Goal: Task Accomplishment & Management: Use online tool/utility

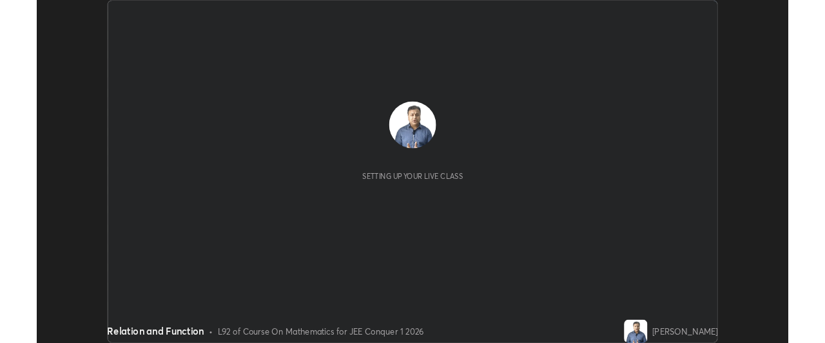
scroll to position [377, 825]
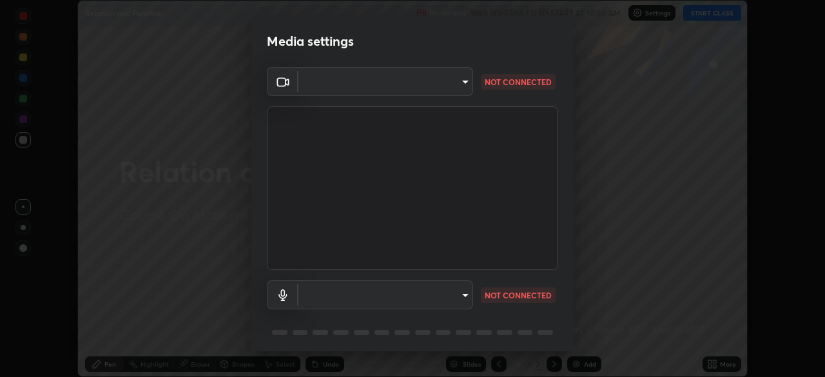
type input "9c5db0e3d6bf80210af106929d999d9f929c5ea5bbb961195660b7f823e2c793"
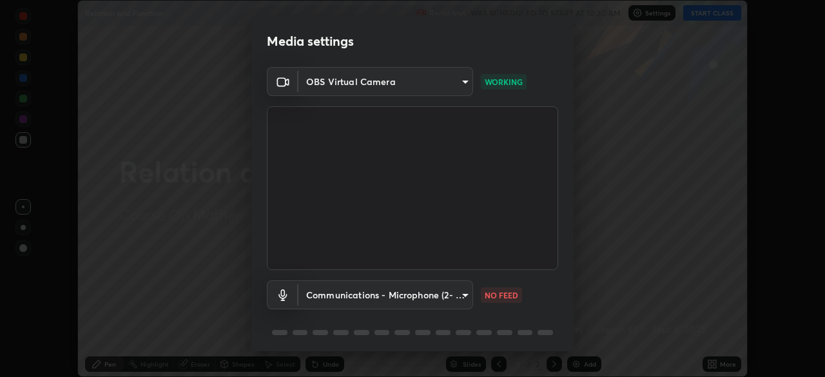
click at [359, 301] on body "Erase all Relation and Function Recording WAS SCHEDULED TO START AT 10:30 AM Se…" at bounding box center [412, 188] width 825 height 377
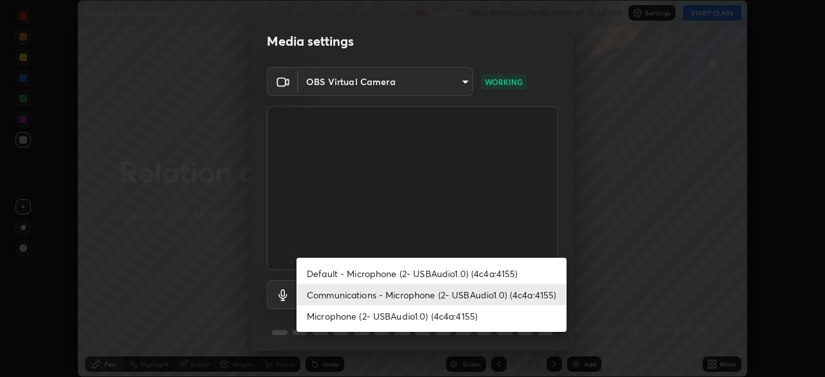
click at [333, 318] on li "Microphone (2- USBAudio1.0) (4c4a:4155)" at bounding box center [431, 315] width 270 height 21
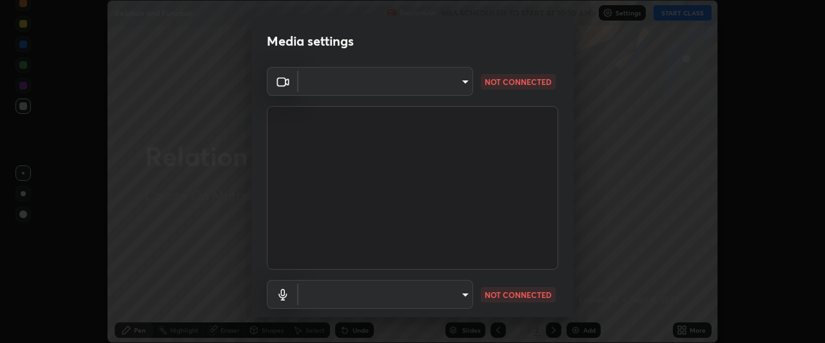
scroll to position [64074, 63593]
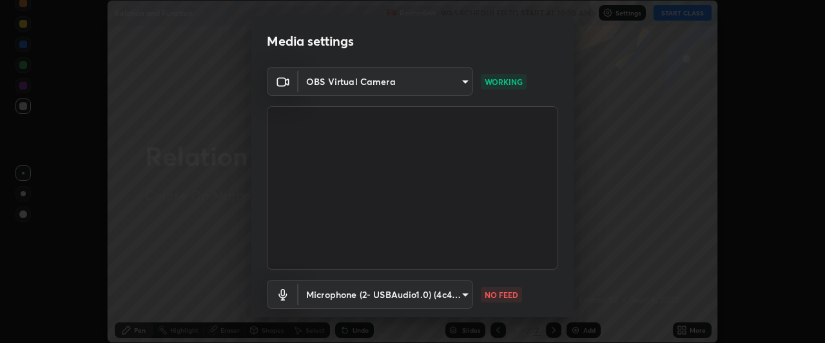
click at [410, 300] on body "Erase all Relation and Function Recording WAS SCHEDULED TO START AT 10:30 AM Se…" at bounding box center [412, 171] width 825 height 343
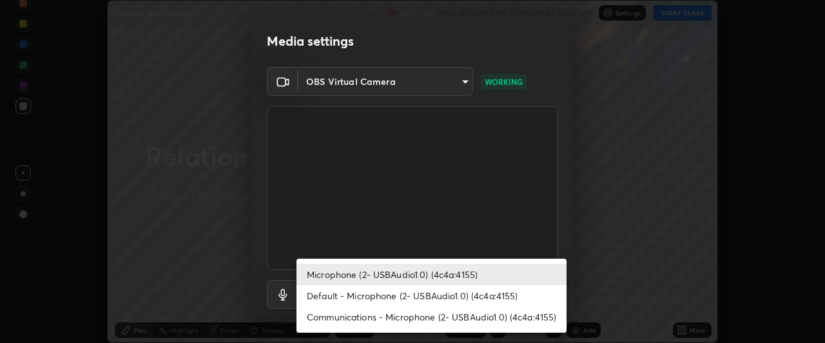
click at [367, 321] on li "Communications - Microphone (2- USBAudio1.0) (4c4a:4155)" at bounding box center [431, 317] width 270 height 21
type input "communications"
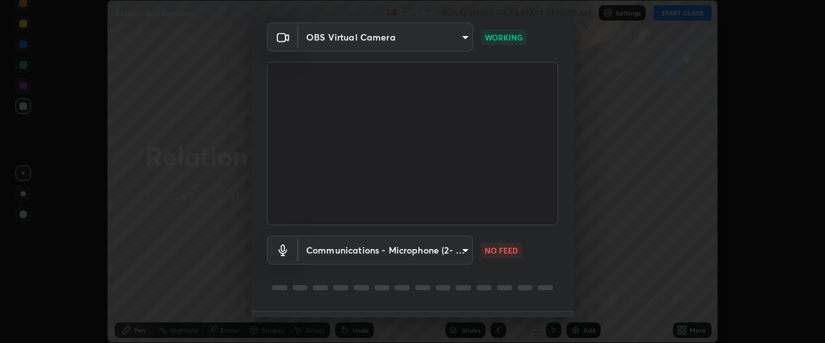
scroll to position [79, 0]
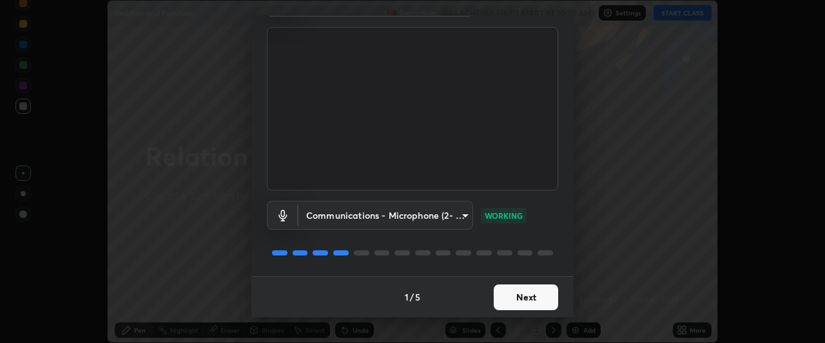
click at [525, 299] on button "Next" at bounding box center [525, 298] width 64 height 26
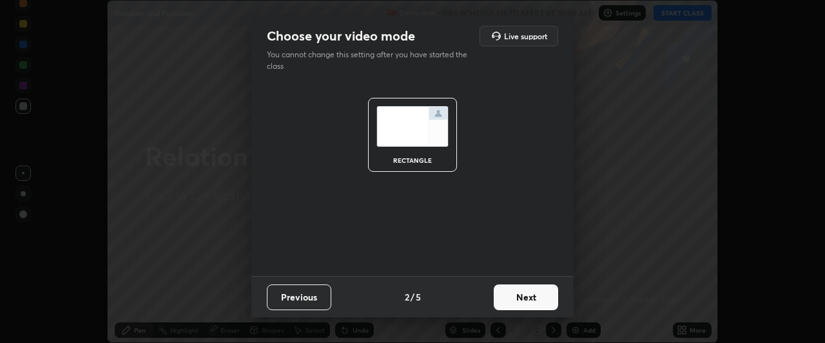
scroll to position [0, 0]
click at [529, 302] on button "Next" at bounding box center [525, 298] width 64 height 26
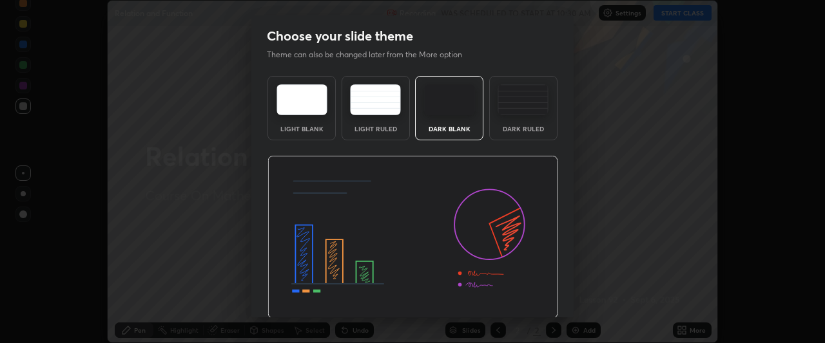
click at [532, 300] on img at bounding box center [412, 238] width 291 height 164
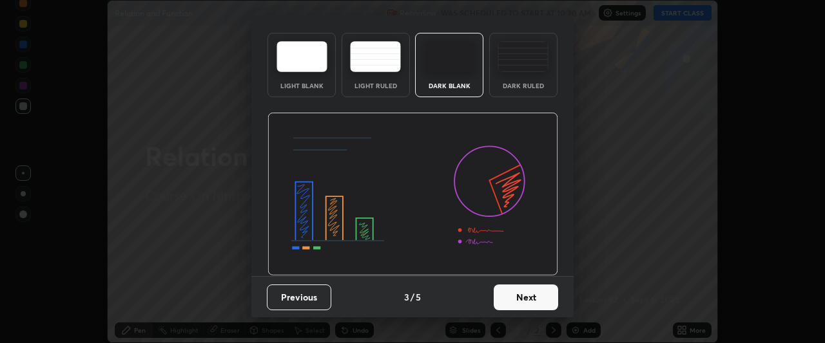
click at [511, 300] on button "Next" at bounding box center [525, 298] width 64 height 26
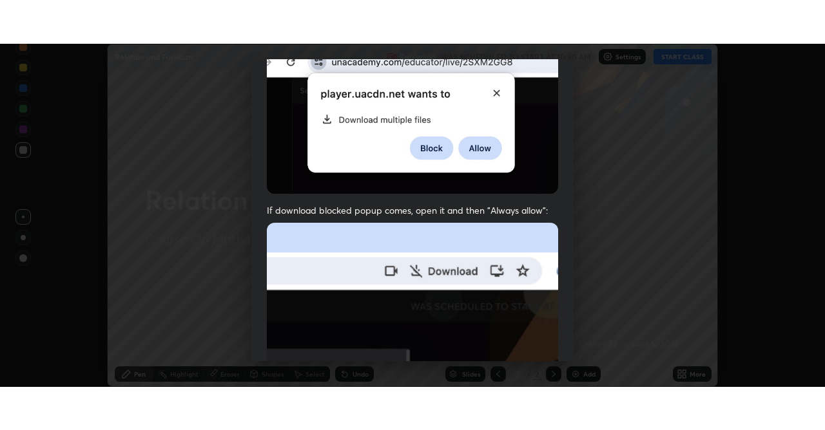
scroll to position [342, 0]
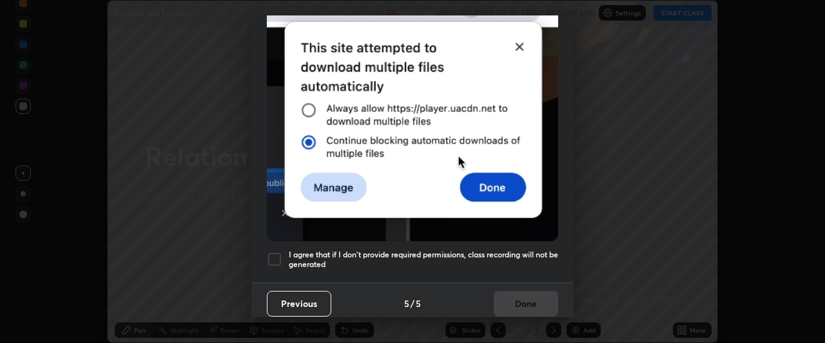
click at [508, 262] on h5 "I agree that if I don't provide required permissions, class recording will not …" at bounding box center [423, 260] width 269 height 20
click at [522, 292] on button "Done" at bounding box center [525, 304] width 64 height 26
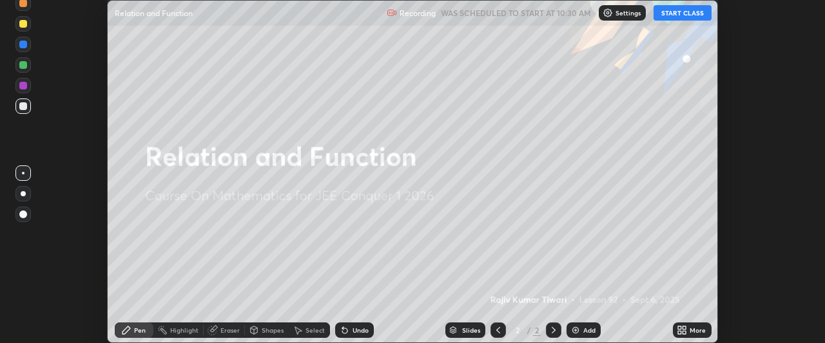
click at [680, 17] on button "START CLASS" at bounding box center [682, 12] width 58 height 15
click at [686, 329] on icon at bounding box center [684, 328] width 3 height 3
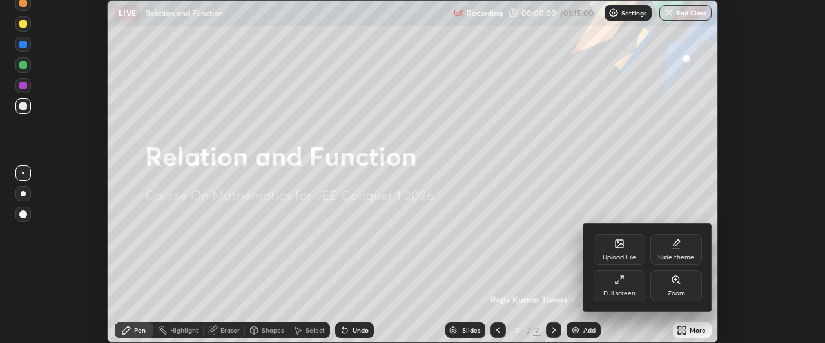
click at [624, 283] on icon at bounding box center [619, 280] width 10 height 10
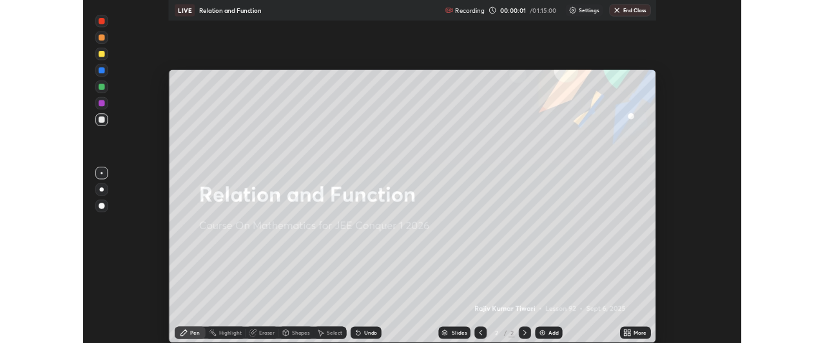
scroll to position [430, 825]
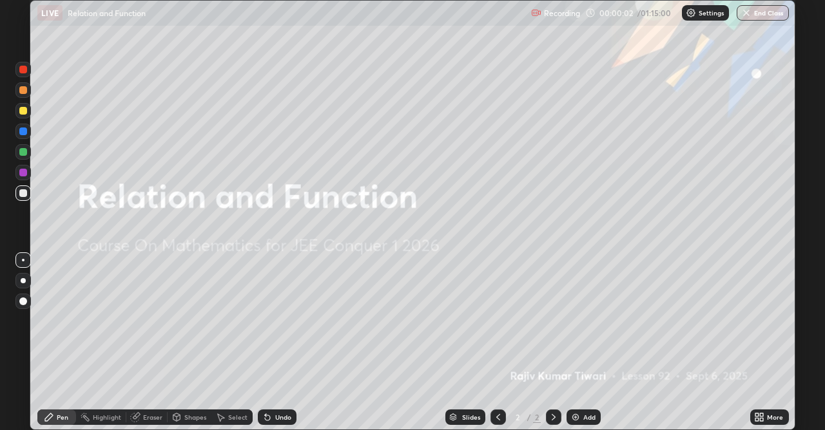
click at [761, 376] on icon at bounding box center [761, 419] width 3 height 3
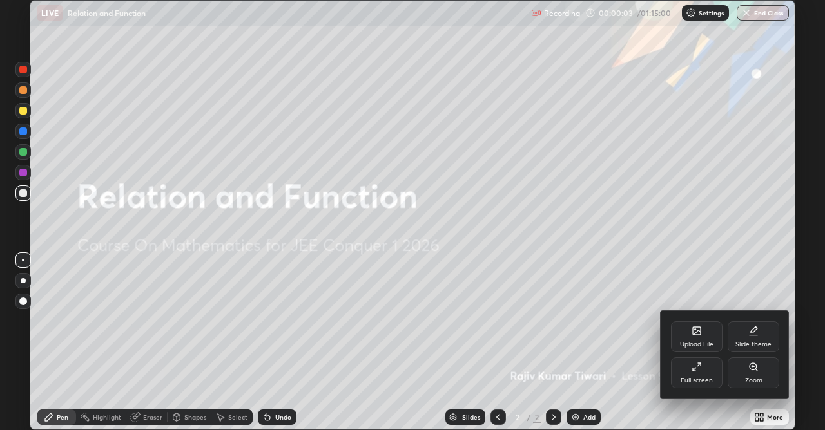
click at [692, 370] on icon at bounding box center [693, 369] width 3 height 3
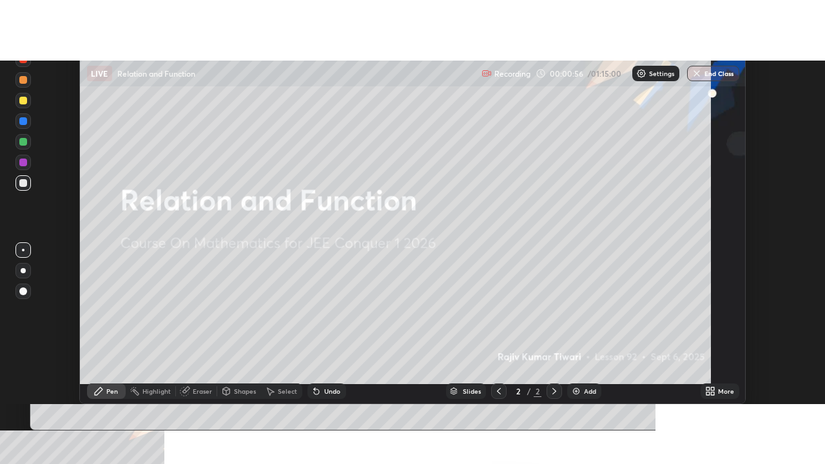
scroll to position [377, 825]
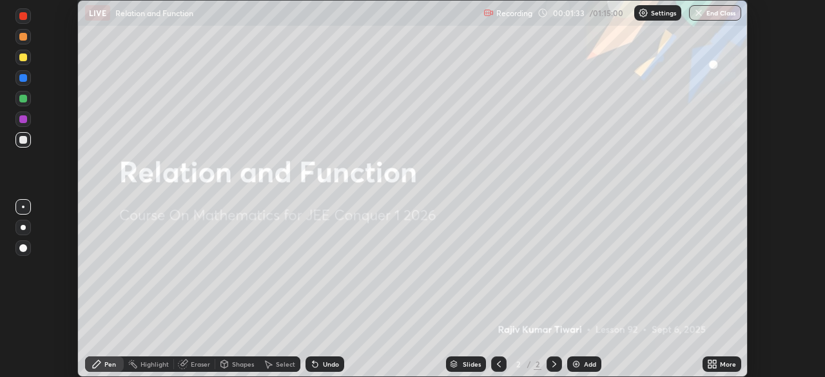
click at [585, 367] on div "Add" at bounding box center [590, 364] width 12 height 6
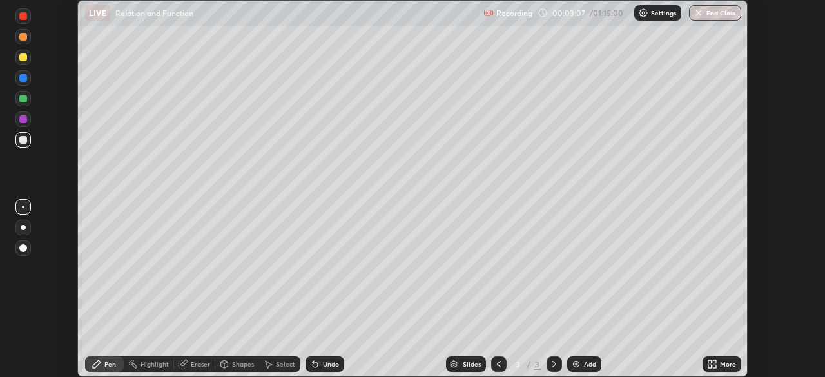
click at [24, 95] on div at bounding box center [23, 99] width 8 height 8
click at [577, 364] on img at bounding box center [576, 364] width 10 height 10
click at [709, 366] on icon at bounding box center [709, 366] width 3 height 3
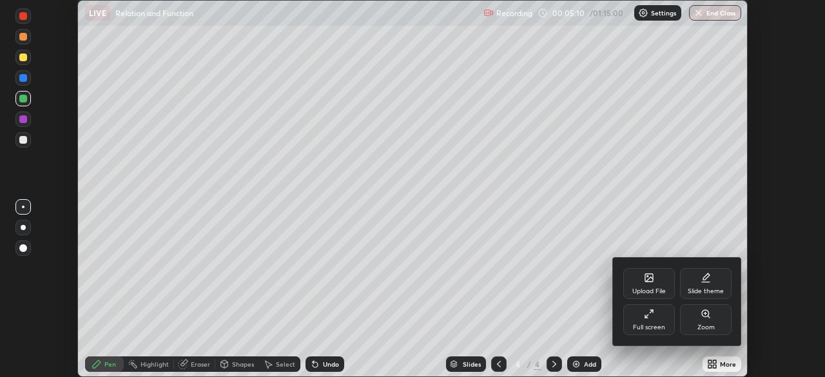
click at [654, 316] on div "Full screen" at bounding box center [649, 319] width 52 height 31
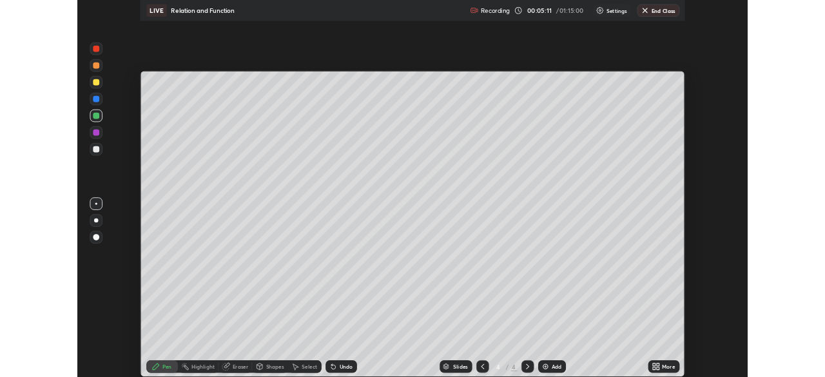
scroll to position [464, 825]
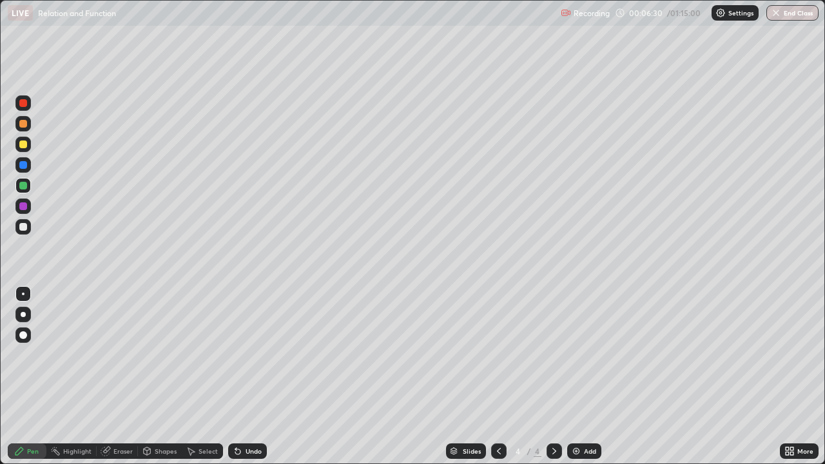
click at [23, 227] on div at bounding box center [23, 227] width 8 height 8
click at [795, 376] on div "More" at bounding box center [798, 450] width 39 height 15
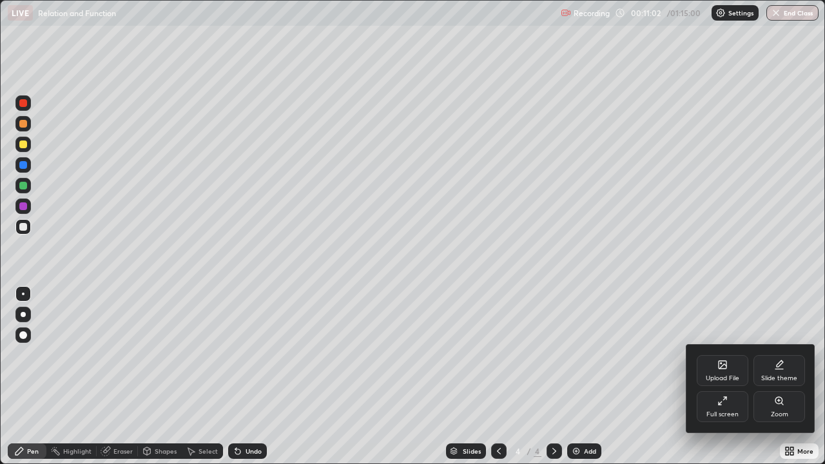
click at [725, 376] on div "Full screen" at bounding box center [722, 406] width 52 height 31
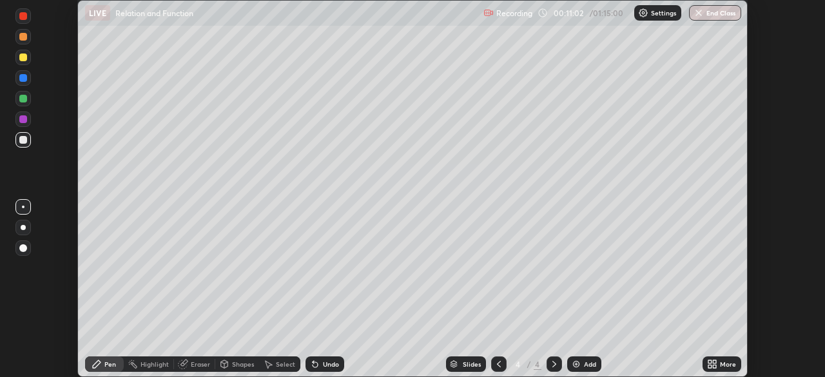
scroll to position [64040, 63593]
